Goal: Use online tool/utility: Use online tool/utility

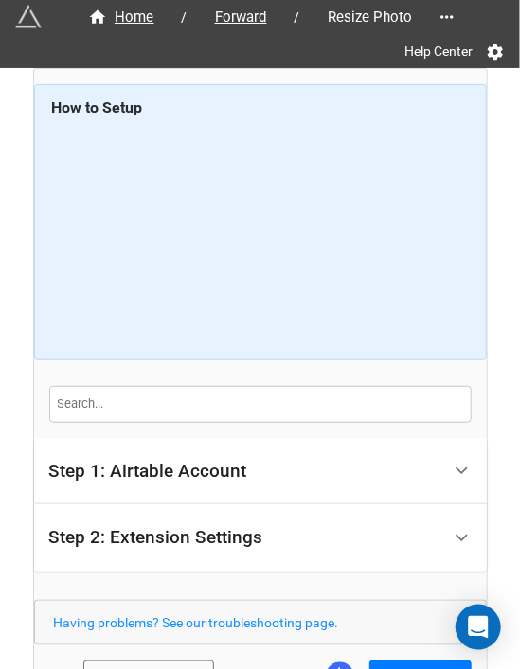
scroll to position [128, 0]
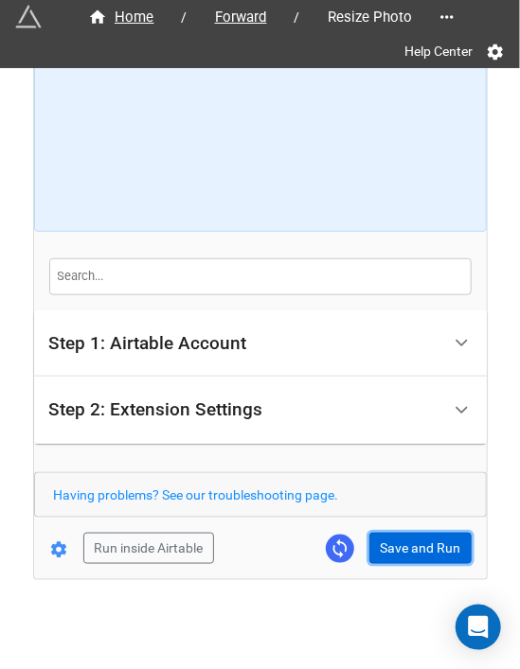
click at [400, 557] on button "Save and Run" at bounding box center [420, 549] width 102 height 32
click at [415, 538] on button "Save and Run" at bounding box center [420, 549] width 102 height 32
drag, startPoint x: 397, startPoint y: 557, endPoint x: 405, endPoint y: 569, distance: 14.2
click at [397, 557] on button "Save and Run" at bounding box center [420, 549] width 102 height 32
click at [386, 542] on button "Save and Run" at bounding box center [420, 549] width 102 height 32
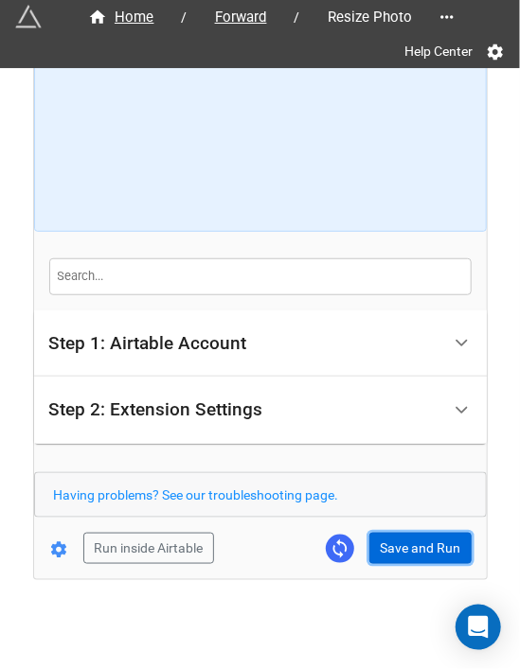
click at [397, 546] on button "Save and Run" at bounding box center [420, 549] width 102 height 32
click at [390, 536] on button "Save and Run" at bounding box center [420, 549] width 102 height 32
click at [420, 544] on button "Save and Run" at bounding box center [420, 549] width 102 height 32
drag, startPoint x: 403, startPoint y: 540, endPoint x: 515, endPoint y: 432, distance: 155.3
click at [403, 540] on button "Save and Run" at bounding box center [420, 549] width 102 height 32
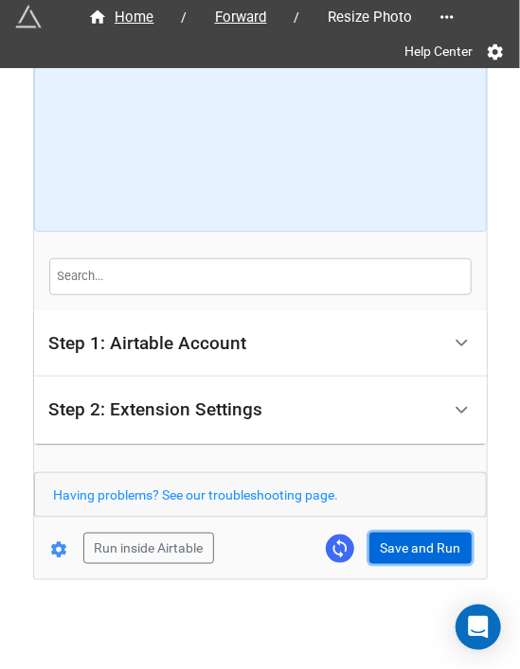
drag, startPoint x: 415, startPoint y: 540, endPoint x: 447, endPoint y: 525, distance: 35.6
click at [415, 540] on button "Save and Run" at bounding box center [420, 549] width 102 height 32
click at [415, 552] on button "Save and Run" at bounding box center [420, 549] width 102 height 32
drag, startPoint x: 415, startPoint y: 531, endPoint x: 511, endPoint y: 554, distance: 99.2
click at [415, 533] on button "Save and Run" at bounding box center [420, 549] width 102 height 32
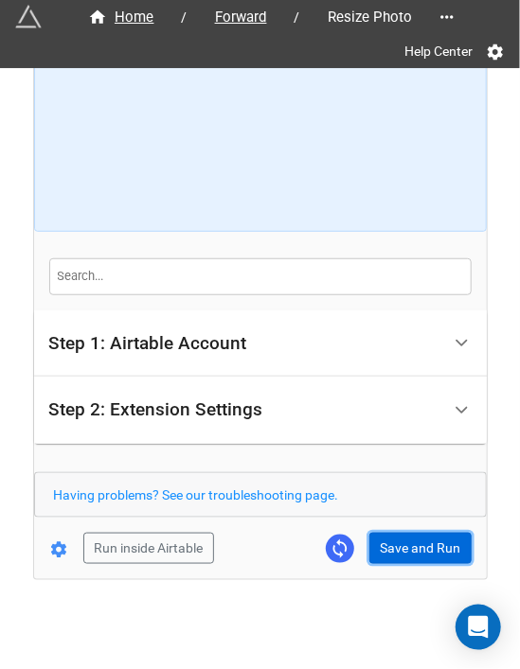
drag, startPoint x: 412, startPoint y: 538, endPoint x: 496, endPoint y: 520, distance: 86.1
click at [412, 538] on button "Save and Run" at bounding box center [420, 549] width 102 height 32
click at [407, 550] on button "Save and Run" at bounding box center [420, 549] width 102 height 32
drag, startPoint x: 407, startPoint y: 540, endPoint x: 505, endPoint y: 554, distance: 99.3
click at [409, 538] on button "Save and Run" at bounding box center [420, 549] width 102 height 32
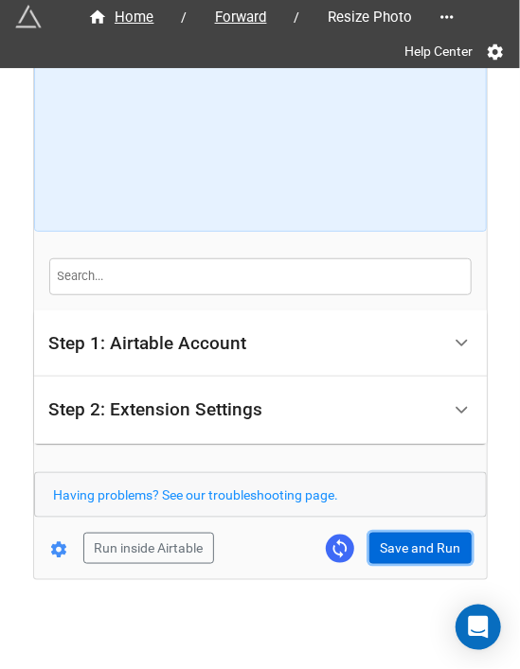
click at [405, 533] on button "Save and Run" at bounding box center [420, 549] width 102 height 32
click at [393, 546] on button "Save and Run" at bounding box center [420, 549] width 102 height 32
drag, startPoint x: 406, startPoint y: 542, endPoint x: 509, endPoint y: 432, distance: 151.3
click at [406, 542] on button "Save and Run" at bounding box center [420, 549] width 102 height 32
drag, startPoint x: 413, startPoint y: 535, endPoint x: 508, endPoint y: 485, distance: 107.9
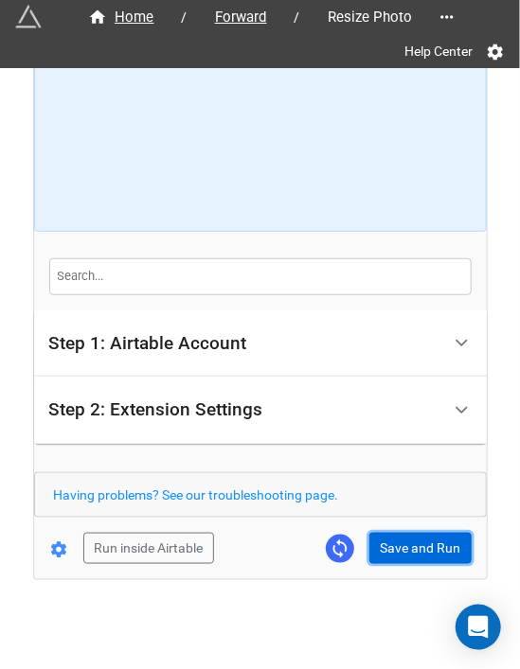
click at [413, 535] on button "Save and Run" at bounding box center [420, 549] width 102 height 32
click at [388, 541] on button "Save and Run" at bounding box center [420, 549] width 102 height 32
click at [413, 550] on button "Save and Run" at bounding box center [420, 549] width 102 height 32
click at [384, 538] on button "Save and Run" at bounding box center [420, 549] width 102 height 32
click at [394, 537] on button "Save and Run" at bounding box center [420, 549] width 102 height 32
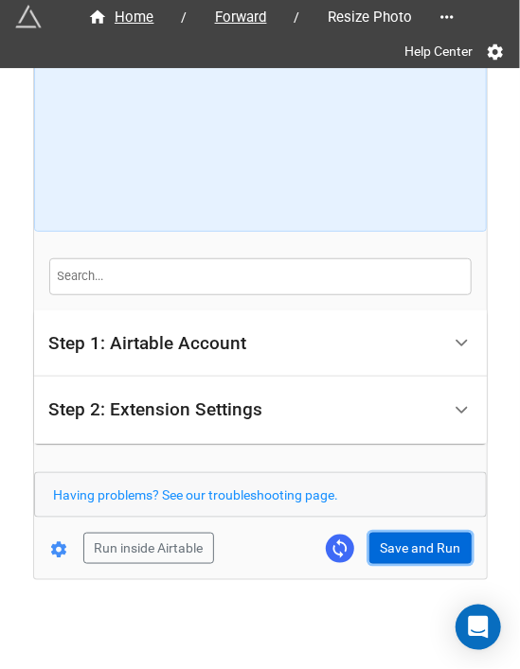
click at [435, 558] on button "Save and Run" at bounding box center [420, 549] width 102 height 32
click at [394, 549] on button "Save and Run" at bounding box center [420, 549] width 102 height 32
click at [414, 550] on button "Save and Run" at bounding box center [420, 549] width 102 height 32
drag, startPoint x: 380, startPoint y: 542, endPoint x: 402, endPoint y: 549, distance: 22.8
click at [380, 542] on button "Save and Run" at bounding box center [420, 549] width 102 height 32
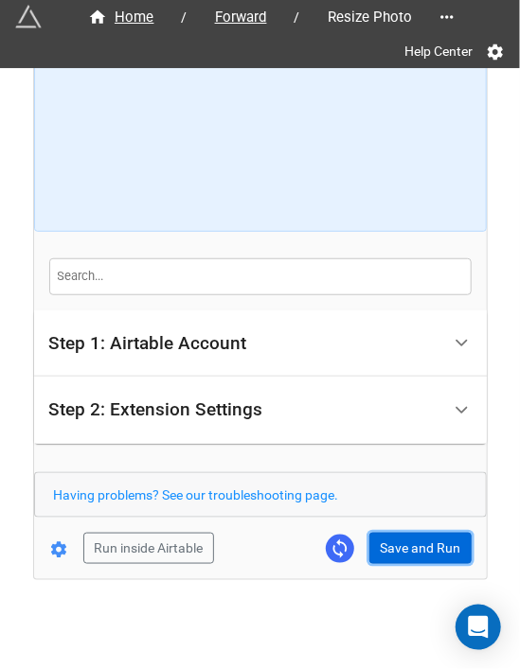
click at [403, 552] on button "Save and Run" at bounding box center [420, 549] width 102 height 32
drag, startPoint x: 417, startPoint y: 535, endPoint x: 505, endPoint y: 497, distance: 95.8
click at [420, 534] on button "Save and Run" at bounding box center [420, 549] width 102 height 32
click at [391, 533] on button "Save and Run" at bounding box center [420, 549] width 102 height 32
drag, startPoint x: 403, startPoint y: 552, endPoint x: 313, endPoint y: 620, distance: 112.8
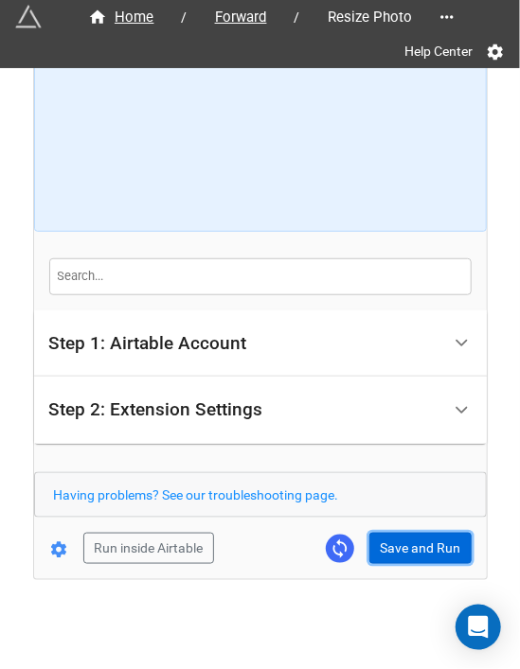
click at [403, 552] on button "Save and Run" at bounding box center [420, 549] width 102 height 32
click at [413, 556] on button "Save and Run" at bounding box center [420, 549] width 102 height 32
drag, startPoint x: 382, startPoint y: 538, endPoint x: 398, endPoint y: 537, distance: 16.1
click at [382, 538] on button "Save and Run" at bounding box center [420, 549] width 102 height 32
drag, startPoint x: 411, startPoint y: 546, endPoint x: 437, endPoint y: 546, distance: 26.5
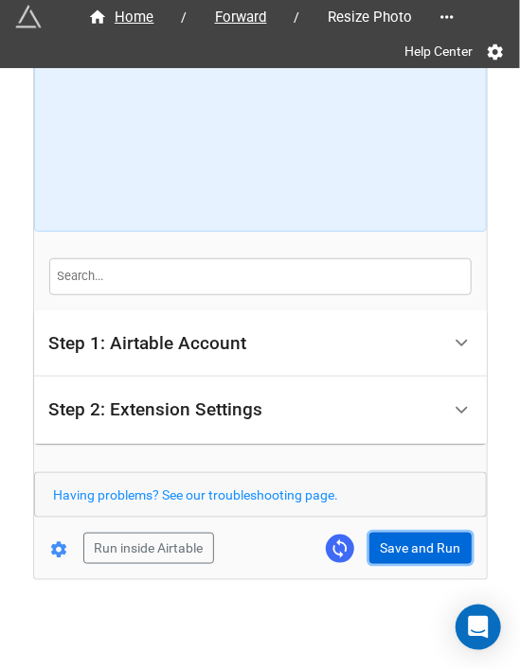
click at [411, 546] on button "Save and Run" at bounding box center [420, 549] width 102 height 32
click at [397, 539] on button "Save and Run" at bounding box center [420, 549] width 102 height 32
click at [403, 542] on button "Save and Run" at bounding box center [420, 549] width 102 height 32
click at [435, 544] on button "Save and Run" at bounding box center [420, 549] width 102 height 32
click at [422, 542] on button "Save and Run" at bounding box center [420, 549] width 102 height 32
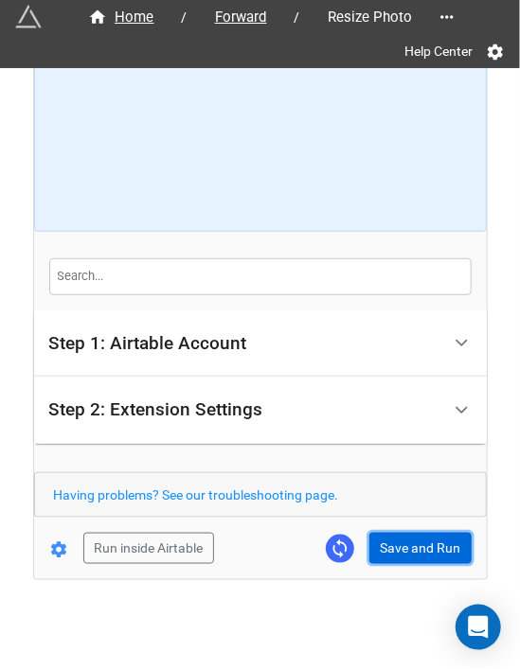
drag, startPoint x: 375, startPoint y: 540, endPoint x: 481, endPoint y: 537, distance: 106.1
click at [375, 540] on button "Save and Run" at bounding box center [420, 549] width 102 height 32
drag, startPoint x: 409, startPoint y: 547, endPoint x: 489, endPoint y: 528, distance: 82.6
click at [409, 547] on button "Save and Run" at bounding box center [420, 549] width 102 height 32
click at [386, 546] on button "Save and Run" at bounding box center [420, 549] width 102 height 32
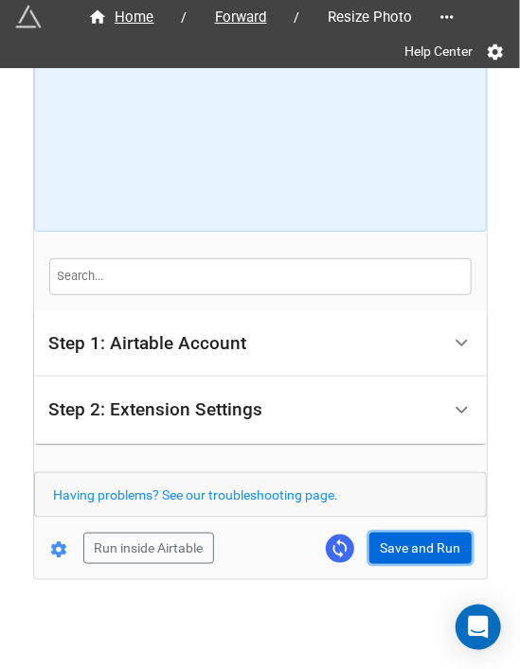
click at [424, 542] on button "Save and Run" at bounding box center [420, 549] width 102 height 32
click at [398, 538] on button "Save and Run" at bounding box center [420, 549] width 102 height 32
click at [384, 541] on button "Save and Run" at bounding box center [420, 549] width 102 height 32
click at [392, 546] on button "Save and Run" at bounding box center [420, 549] width 102 height 32
click at [404, 546] on button "Save and Run" at bounding box center [420, 549] width 102 height 32
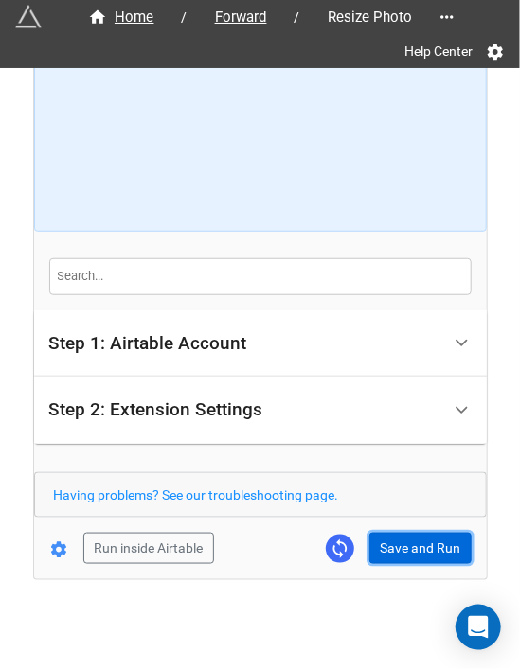
click at [381, 549] on button "Save and Run" at bounding box center [420, 549] width 102 height 32
drag, startPoint x: 397, startPoint y: 545, endPoint x: 398, endPoint y: 569, distance: 23.7
click at [397, 545] on button "Save and Run" at bounding box center [420, 549] width 102 height 32
click at [403, 533] on button "Save and Run" at bounding box center [420, 549] width 102 height 32
click at [380, 535] on button "Save and Run" at bounding box center [420, 549] width 102 height 32
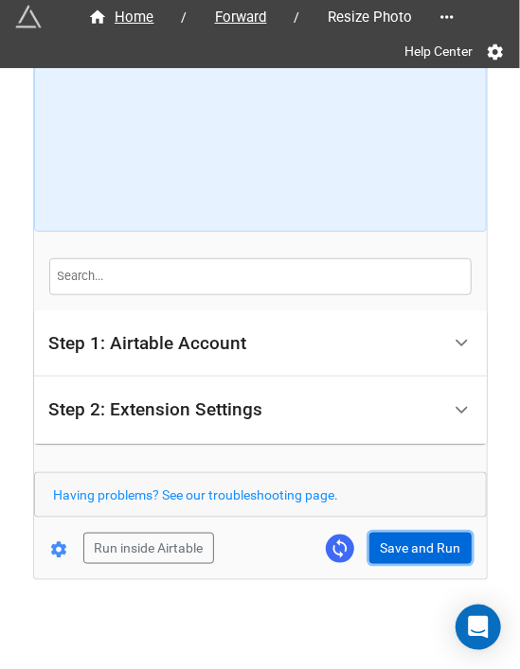
click at [383, 535] on button "Save and Run" at bounding box center [420, 549] width 102 height 32
click at [384, 544] on button "Save and Run" at bounding box center [420, 549] width 102 height 32
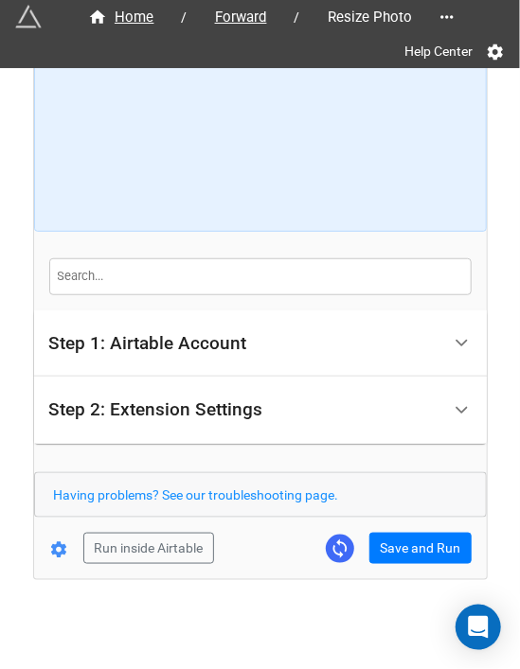
click at [364, 552] on div "Run inside Airtable Save and Run" at bounding box center [252, 549] width 437 height 32
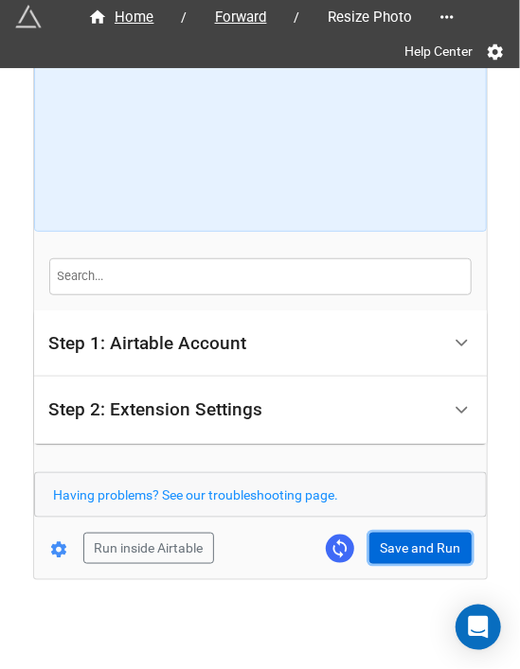
click at [388, 552] on button "Save and Run" at bounding box center [420, 549] width 102 height 32
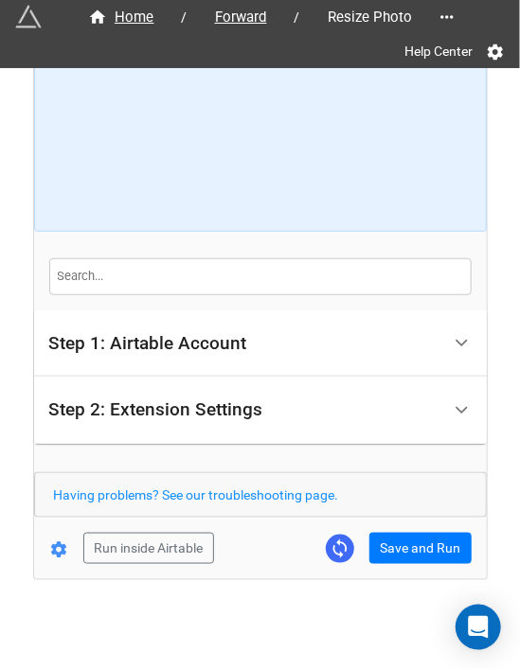
click at [362, 535] on div "Run inside Airtable Save and Run" at bounding box center [252, 549] width 437 height 32
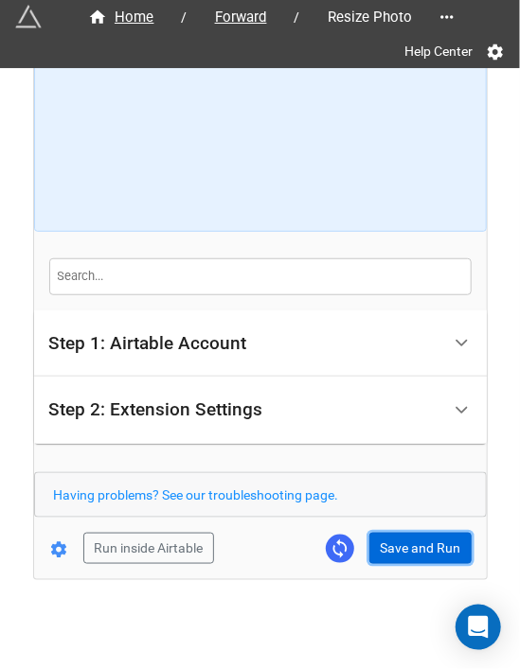
click at [386, 537] on button "Save and Run" at bounding box center [420, 549] width 102 height 32
click at [410, 549] on button "Save and Run" at bounding box center [420, 549] width 102 height 32
drag, startPoint x: 399, startPoint y: 548, endPoint x: 407, endPoint y: 536, distance: 14.4
click at [400, 546] on button "Save and Run" at bounding box center [420, 549] width 102 height 32
click at [430, 551] on button "Save and Run" at bounding box center [420, 549] width 102 height 32
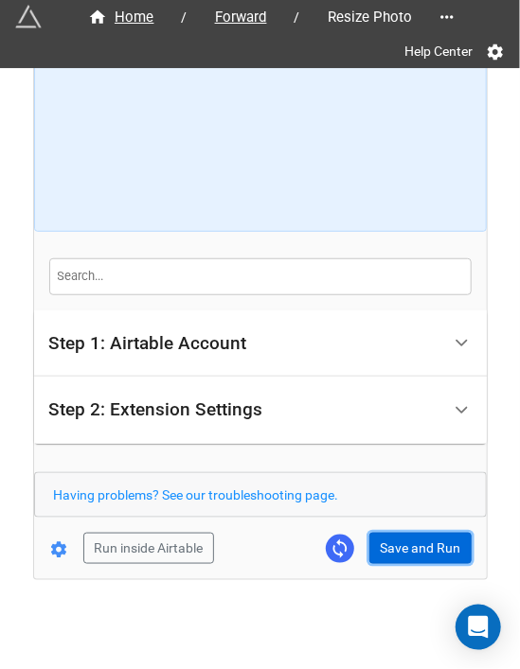
click at [394, 538] on button "Save and Run" at bounding box center [420, 549] width 102 height 32
click at [406, 550] on button "Save and Run" at bounding box center [420, 549] width 102 height 32
click at [399, 554] on button "Save and Run" at bounding box center [420, 549] width 102 height 32
drag, startPoint x: 405, startPoint y: 537, endPoint x: 418, endPoint y: 532, distance: 14.1
click at [405, 537] on button "Save and Run" at bounding box center [420, 549] width 102 height 32
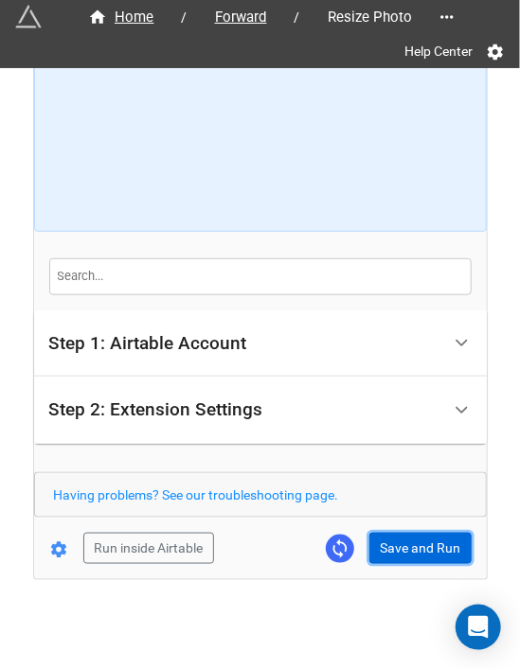
click at [373, 544] on button "Save and Run" at bounding box center [420, 549] width 102 height 32
click at [426, 537] on button "Save and Run" at bounding box center [420, 549] width 102 height 32
click at [377, 538] on button "Save and Run" at bounding box center [420, 549] width 102 height 32
click at [419, 546] on button "Save and Run" at bounding box center [420, 549] width 102 height 32
click at [390, 547] on button "Save and Run" at bounding box center [420, 549] width 102 height 32
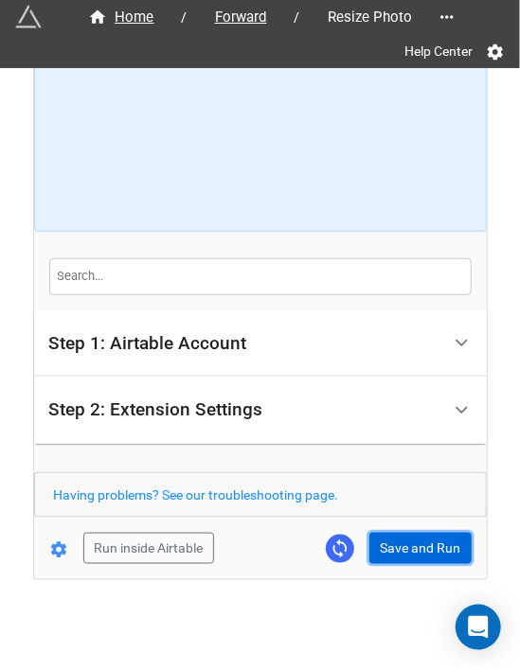
drag, startPoint x: 410, startPoint y: 550, endPoint x: 432, endPoint y: 545, distance: 23.2
click at [410, 550] on button "Save and Run" at bounding box center [420, 549] width 102 height 32
click at [414, 550] on button "Save and Run" at bounding box center [420, 549] width 102 height 32
click at [399, 549] on button "Save and Run" at bounding box center [420, 549] width 102 height 32
click at [389, 541] on button "Save and Run" at bounding box center [420, 549] width 102 height 32
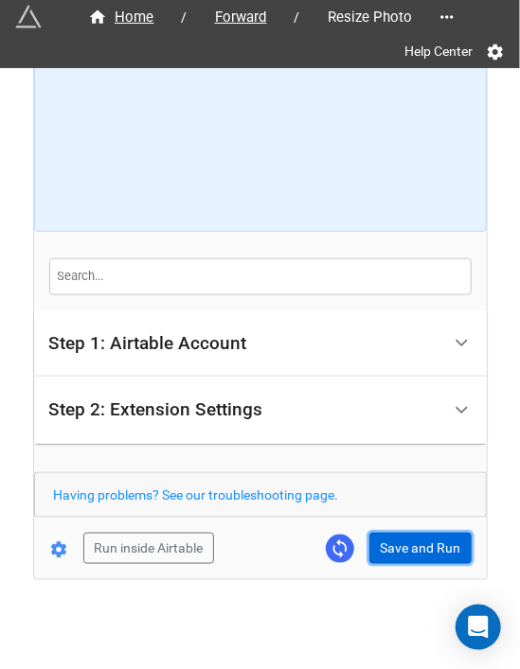
click at [400, 533] on button "Save and Run" at bounding box center [420, 549] width 102 height 32
click at [415, 538] on button "Save and Run" at bounding box center [420, 549] width 102 height 32
click at [429, 552] on button "Save and Run" at bounding box center [420, 549] width 102 height 32
click at [403, 533] on button "Save and Run" at bounding box center [420, 549] width 102 height 32
click at [435, 556] on button "Save and Run" at bounding box center [420, 549] width 102 height 32
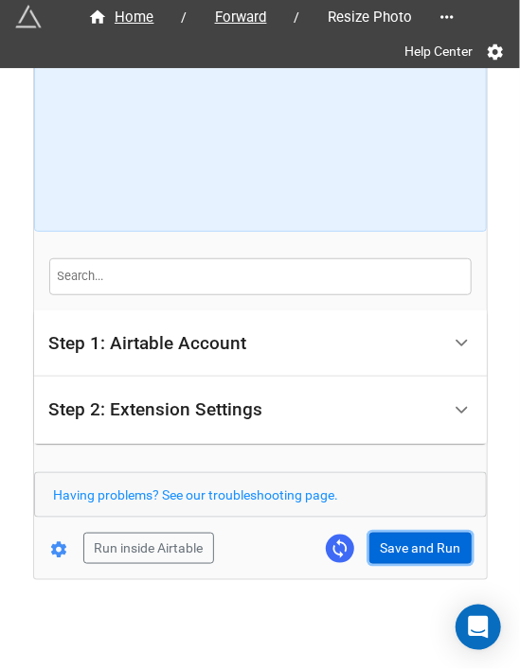
drag, startPoint x: 390, startPoint y: 540, endPoint x: 433, endPoint y: 540, distance: 43.5
click at [390, 540] on button "Save and Run" at bounding box center [420, 549] width 102 height 32
click at [427, 556] on button "Save and Run" at bounding box center [420, 549] width 102 height 32
click at [388, 535] on button "Save and Run" at bounding box center [420, 549] width 102 height 32
click at [413, 541] on button "Save and Run" at bounding box center [420, 549] width 102 height 32
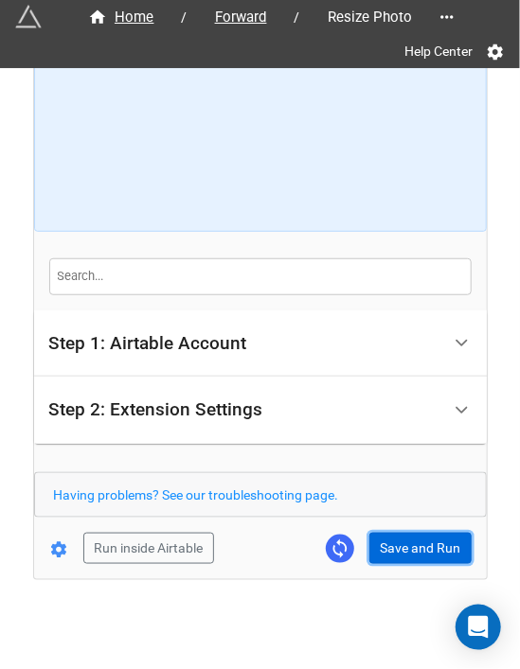
click at [419, 549] on button "Save and Run" at bounding box center [420, 549] width 102 height 32
